Goal: Task Accomplishment & Management: Complete application form

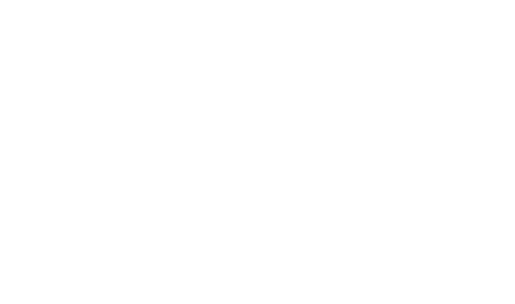
drag, startPoint x: 214, startPoint y: 154, endPoint x: 253, endPoint y: 153, distance: 38.3
click at [0, 0] on html at bounding box center [0, 0] width 0 height 0
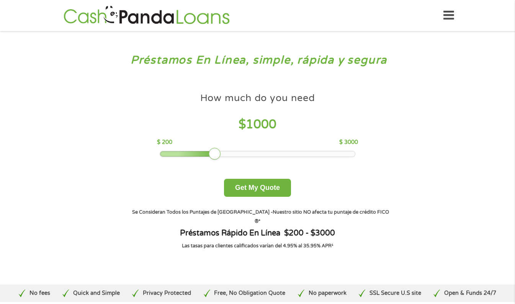
click at [353, 154] on div at bounding box center [257, 153] width 195 height 5
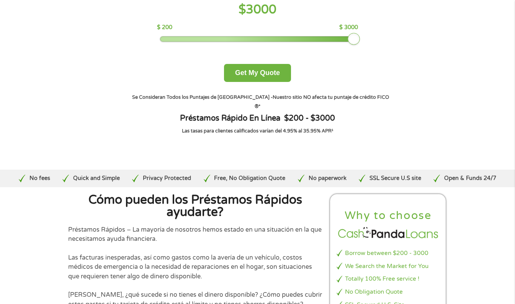
scroll to position [38, 0]
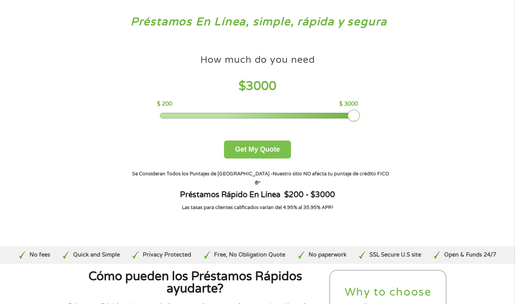
click at [255, 150] on button "Get My Quote" at bounding box center [257, 149] width 67 height 18
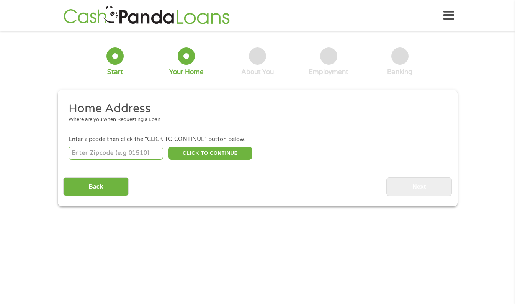
click at [119, 154] on input "number" at bounding box center [116, 153] width 95 height 13
type input "32724"
click at [212, 150] on button "CLICK TO CONTINUE" at bounding box center [209, 153] width 83 height 13
type input "32724"
type input "Deland"
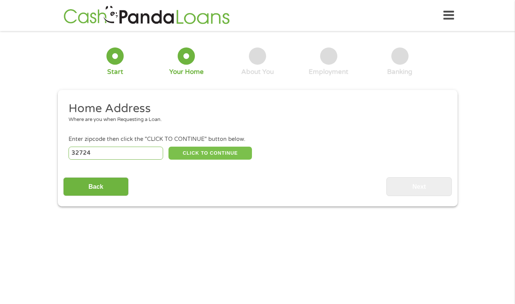
select select "Florida"
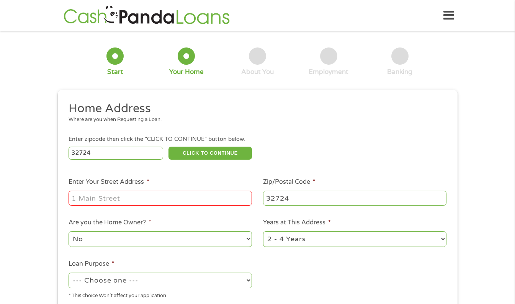
click at [142, 200] on input "Enter Your Street Address *" at bounding box center [160, 198] width 183 height 15
type input "5"
click at [101, 238] on select "No Yes" at bounding box center [160, 239] width 183 height 16
click at [176, 226] on li "Are you the Home Owner? * No Yes" at bounding box center [160, 233] width 194 height 30
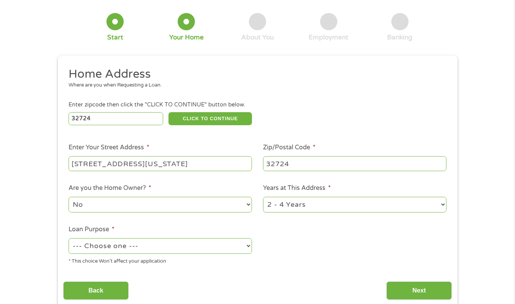
scroll to position [38, 0]
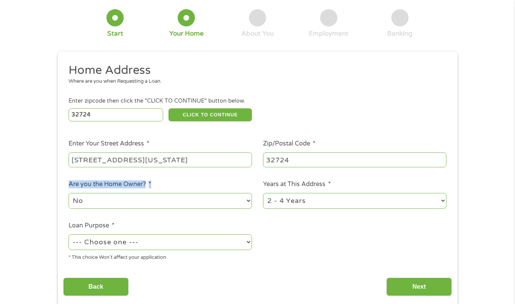
drag, startPoint x: 69, startPoint y: 186, endPoint x: 161, endPoint y: 191, distance: 92.0
click at [161, 191] on li "Are you the Home Owner? * No Yes" at bounding box center [160, 195] width 194 height 30
drag, startPoint x: 161, startPoint y: 191, endPoint x: 164, endPoint y: 188, distance: 4.3
drag, startPoint x: 141, startPoint y: 187, endPoint x: 306, endPoint y: 103, distance: 185.4
click at [306, 103] on div "Enter zipcode then click the "CLICK TO CONTINUE" button below." at bounding box center [257, 101] width 377 height 8
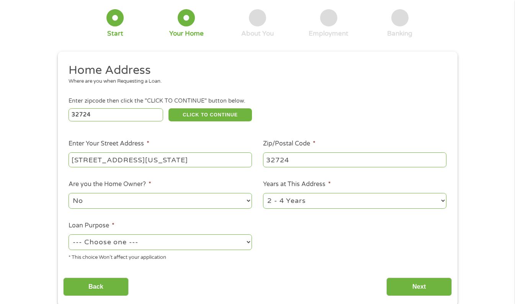
click at [174, 154] on input "250 N.kentucky ave" at bounding box center [160, 159] width 183 height 15
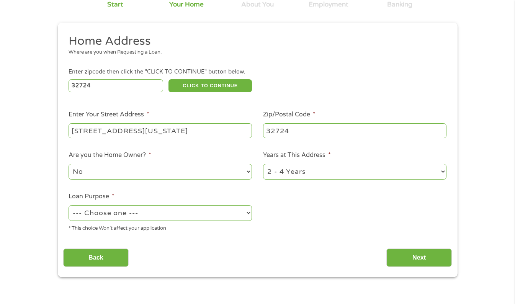
scroll to position [77, 0]
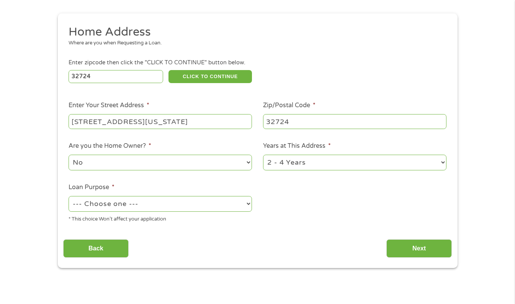
type input "250 N.kentucky ave apto 28"
click at [441, 164] on select "1 Year or less 1 - 2 Years 2 - 4 Years Over 4 Years" at bounding box center [354, 163] width 183 height 16
select select "24months"
click at [263, 155] on select "1 Year or less 1 - 2 Years 2 - 4 Years Over 4 Years" at bounding box center [354, 163] width 183 height 16
click at [248, 206] on select "--- Choose one --- Pay Bills Debt Consolidation Home Improvement Major Purchase…" at bounding box center [160, 204] width 183 height 16
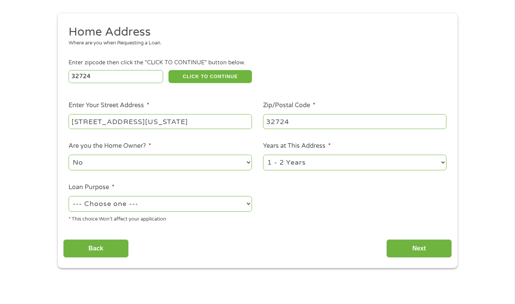
select select "other"
click at [69, 196] on select "--- Choose one --- Pay Bills Debt Consolidation Home Improvement Major Purchase…" at bounding box center [160, 204] width 183 height 16
click at [405, 250] on input "Next" at bounding box center [418, 248] width 65 height 19
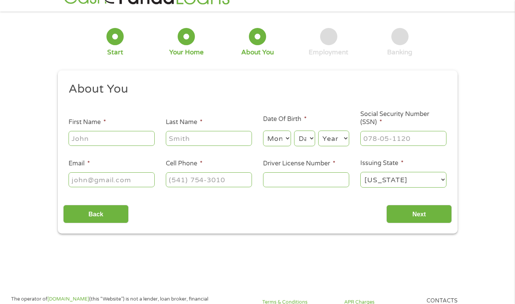
scroll to position [0, 0]
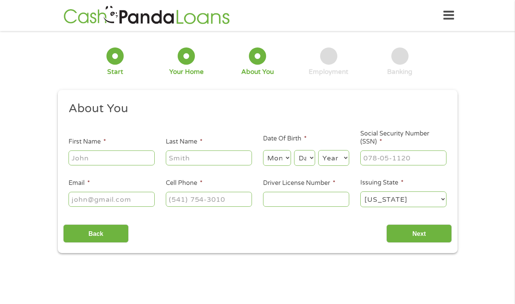
click at [127, 158] on input "First Name *" at bounding box center [112, 157] width 86 height 15
type input "Enmanuel"
click at [222, 161] on input "Last Name *" at bounding box center [209, 157] width 86 height 15
type input "nunez"
click at [284, 157] on select "Month 1 2 3 4 5 6 7 8 9 10 11 12" at bounding box center [277, 158] width 28 height 16
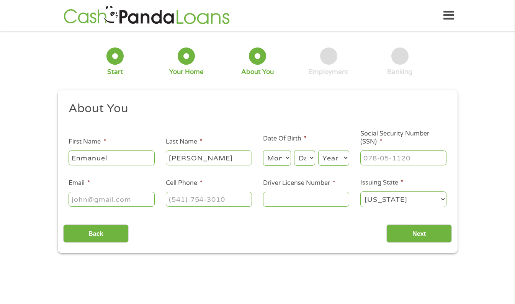
select select "3"
click at [263, 150] on select "Month 1 2 3 4 5 6 7 8 9 10 11 12" at bounding box center [277, 158] width 28 height 16
click at [312, 159] on select "Day 1 2 3 4 5 6 7 8 9 10 11 12 13 14 15 16 17 18 19 20 21 22 23 24 25 26 27 28 …" at bounding box center [304, 158] width 21 height 16
select select "22"
click at [294, 150] on select "Day 1 2 3 4 5 6 7 8 9 10 11 12 13 14 15 16 17 18 19 20 21 22 23 24 25 26 27 28 …" at bounding box center [304, 158] width 21 height 16
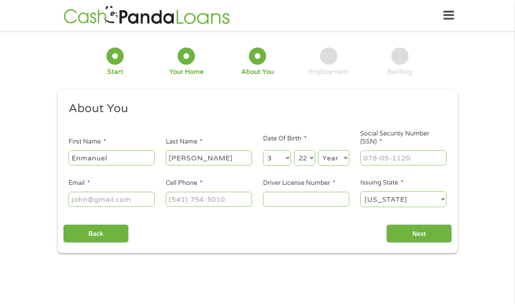
click at [343, 161] on select "Year 2007 2006 2005 2004 2003 2002 2001 2000 1999 1998 1997 1996 1995 1994 1993…" at bounding box center [333, 158] width 31 height 16
select select "1985"
click at [318, 150] on select "Year 2007 2006 2005 2004 2003 2002 2001 2000 1999 1998 1997 1996 1995 1994 1993…" at bounding box center [333, 158] width 31 height 16
type input "___-__-____"
click at [384, 158] on input "___-__-____" at bounding box center [403, 157] width 86 height 15
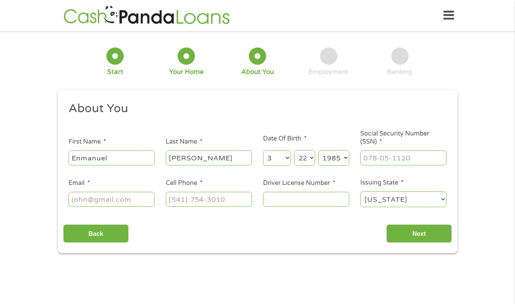
click at [93, 205] on input "Email *" at bounding box center [112, 199] width 86 height 15
type input "enmanuelnunez5"
